Goal: Find specific page/section: Find specific page/section

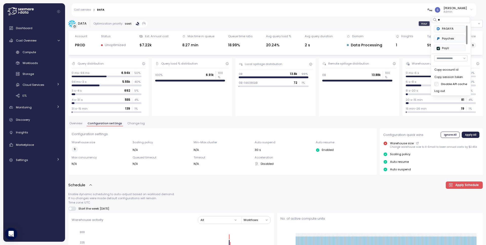
scroll to position [9, 0]
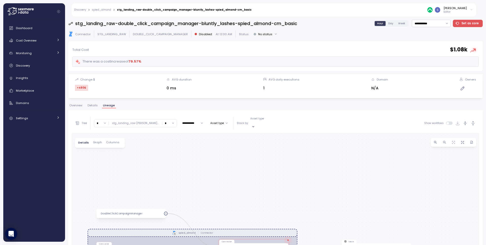
click at [469, 11] on div "Snir Siboni Editor" at bounding box center [450, 10] width 46 height 8
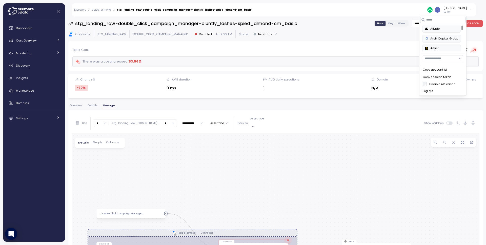
click at [442, 37] on div "Arch Capital Group" at bounding box center [441, 38] width 33 height 5
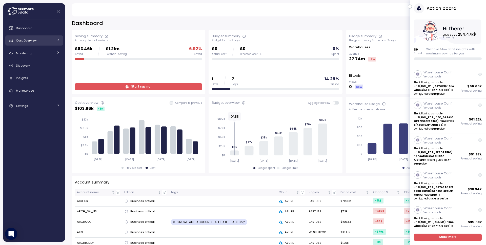
click at [37, 43] on div "Cost Overview" at bounding box center [35, 40] width 38 height 5
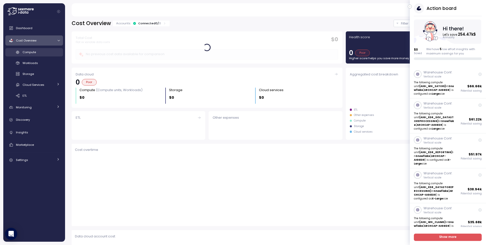
click at [44, 54] on div "Compute" at bounding box center [41, 52] width 37 height 5
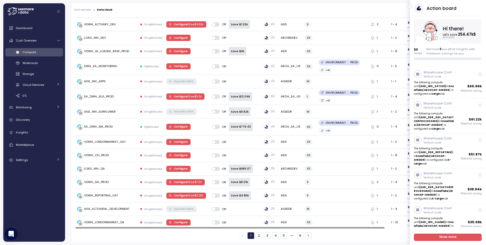
scroll to position [653, 0]
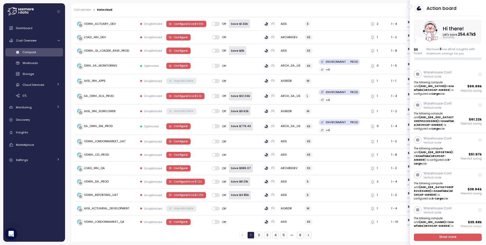
click at [259, 234] on button "2" at bounding box center [259, 235] width 7 height 7
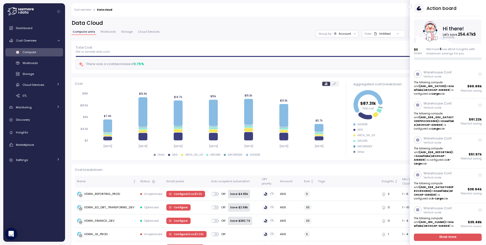
scroll to position [0, 0]
click at [177, 182] on div "Smart pulse" at bounding box center [186, 181] width 40 height 5
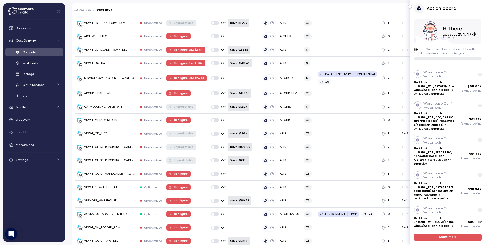
scroll to position [633, 0]
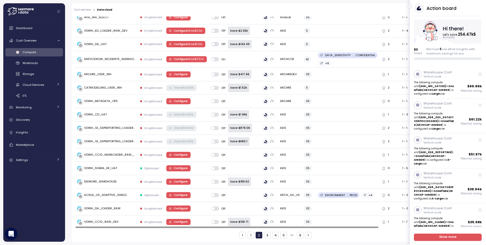
click at [264, 234] on button "3" at bounding box center [267, 235] width 7 height 7
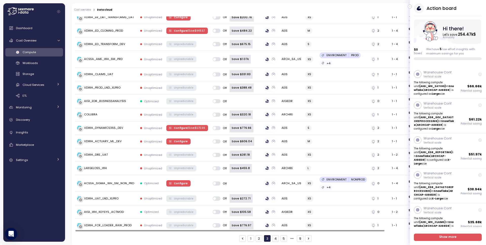
scroll to position [643, 0]
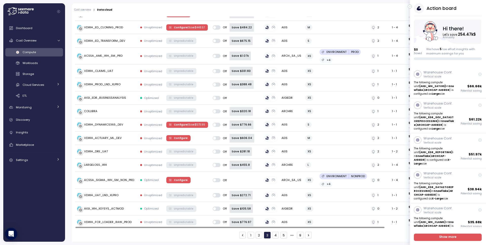
click at [273, 233] on button "4" at bounding box center [275, 235] width 7 height 7
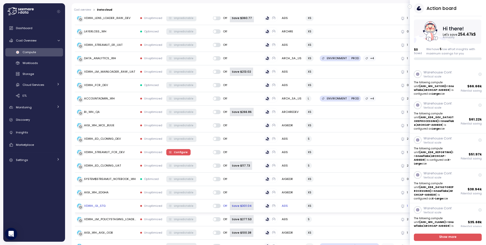
scroll to position [630, 0]
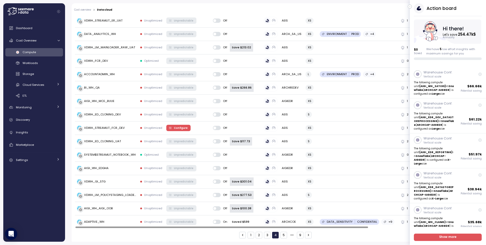
click at [281, 234] on button "5" at bounding box center [283, 235] width 7 height 7
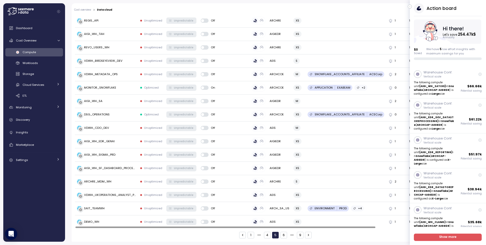
click at [280, 235] on button "6" at bounding box center [283, 235] width 7 height 7
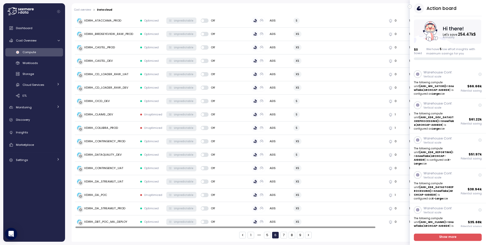
click at [281, 236] on button "7" at bounding box center [283, 235] width 7 height 7
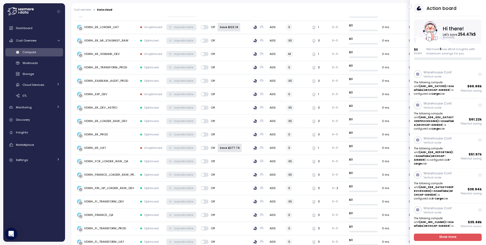
scroll to position [627, 0]
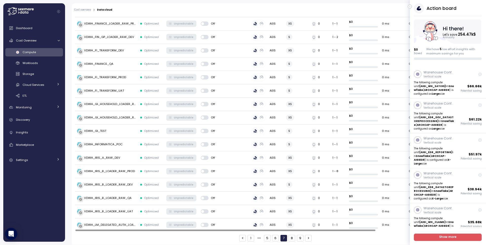
click at [291, 238] on button "8" at bounding box center [292, 238] width 7 height 7
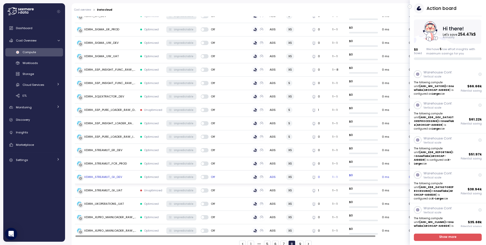
scroll to position [630, 0]
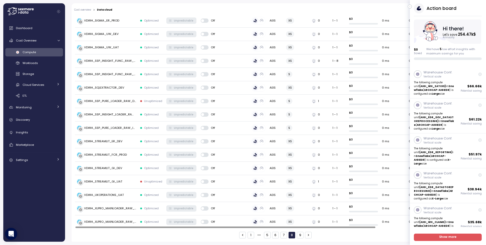
click at [297, 235] on button "9" at bounding box center [300, 235] width 7 height 7
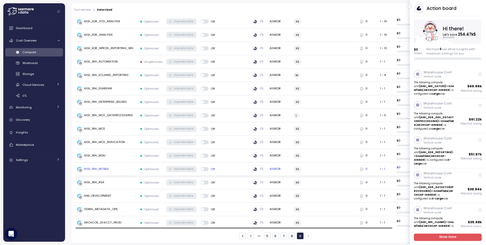
scroll to position [482, 0]
click at [250, 236] on button "1" at bounding box center [251, 235] width 7 height 7
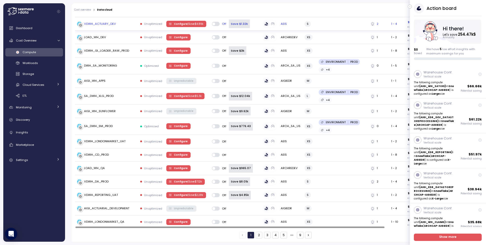
scroll to position [0, 0]
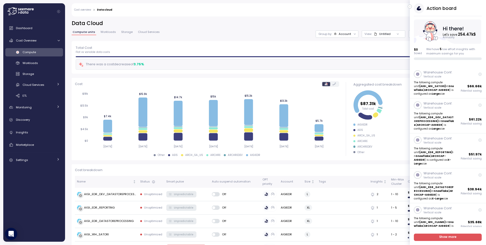
click at [340, 32] on div "Account" at bounding box center [345, 34] width 12 height 4
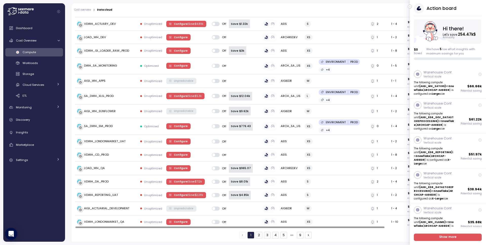
click at [256, 235] on button "2" at bounding box center [259, 235] width 7 height 7
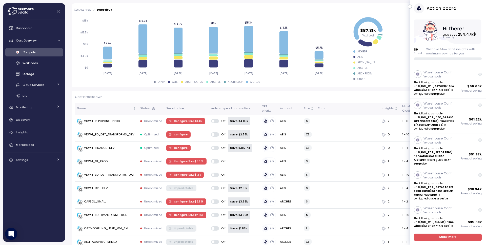
scroll to position [633, 0]
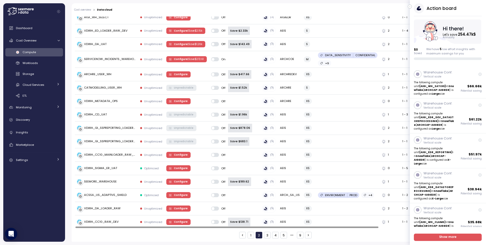
click at [267, 236] on button "3" at bounding box center [267, 235] width 7 height 7
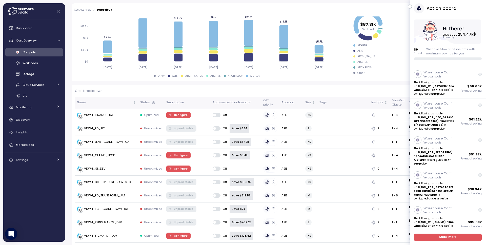
scroll to position [643, 0]
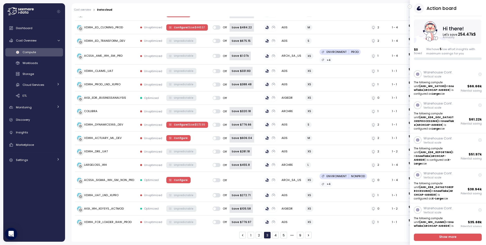
click at [273, 237] on button "4" at bounding box center [275, 235] width 7 height 7
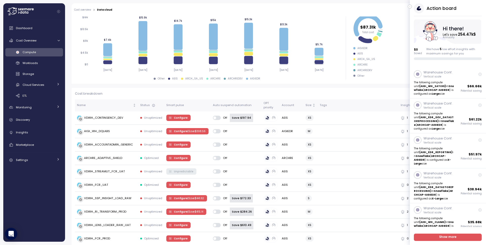
scroll to position [630, 0]
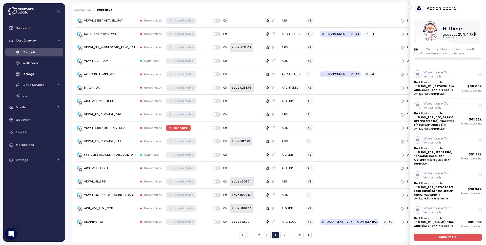
click at [248, 234] on button "1" at bounding box center [251, 235] width 7 height 7
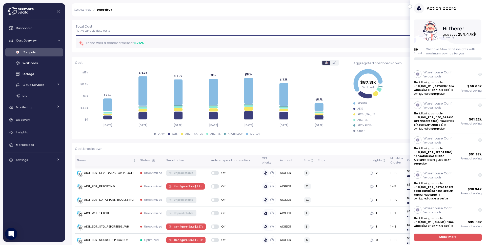
scroll to position [0, 0]
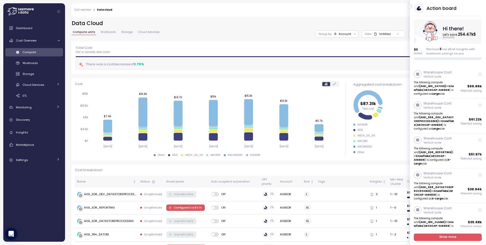
click at [342, 33] on div "Account" at bounding box center [345, 34] width 12 height 4
click at [383, 34] on div "Untitled" at bounding box center [382, 34] width 17 height 4
click at [339, 35] on div "Account" at bounding box center [345, 34] width 12 height 4
click at [329, 56] on div "Budget segment" at bounding box center [333, 54] width 35 height 6
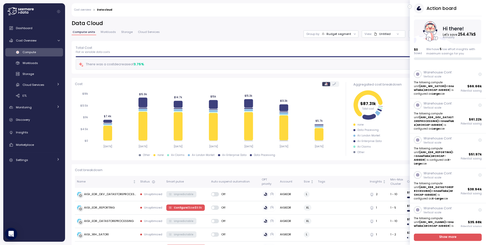
click at [343, 37] on div "Group by: Budget segment" at bounding box center [330, 33] width 55 height 7
click at [382, 39] on div "**********" at bounding box center [276, 30] width 408 height 21
click at [384, 33] on div "Untitled" at bounding box center [382, 34] width 17 height 4
click at [378, 44] on input at bounding box center [378, 45] width 33 height 6
click at [317, 55] on div "Total Cost Flat vs variable data costs $ 87.31k There was a cost decrease of 3.…" at bounding box center [276, 57] width 400 height 25
